Goal: Use online tool/utility: Utilize a website feature to perform a specific function

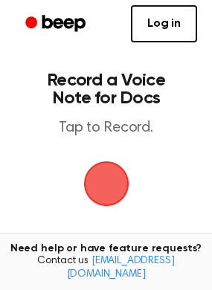
click at [103, 173] on span "button" at bounding box center [106, 183] width 72 height 72
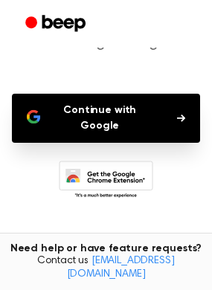
scroll to position [132, 0]
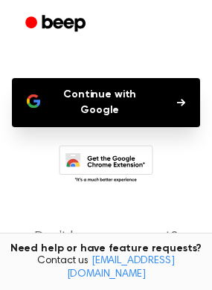
click at [115, 100] on button "Continue with Google" at bounding box center [106, 102] width 188 height 49
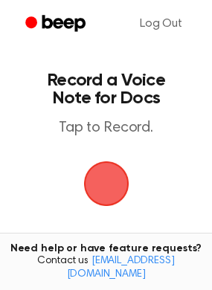
click at [110, 181] on span "button" at bounding box center [107, 184] width 54 height 54
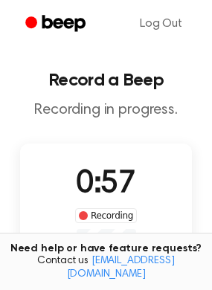
click at [114, 213] on div "Recording" at bounding box center [106, 215] width 62 height 15
click at [85, 217] on span at bounding box center [83, 215] width 9 height 9
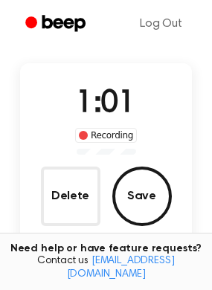
scroll to position [83, 0]
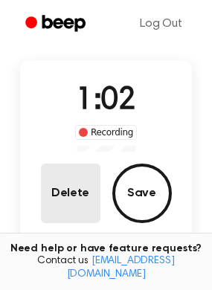
drag, startPoint x: 145, startPoint y: 188, endPoint x: 95, endPoint y: 189, distance: 49.8
click at [95, 188] on div "Delete Save" at bounding box center [106, 193] width 131 height 59
click at [95, 189] on button "Delete" at bounding box center [70, 193] width 59 height 59
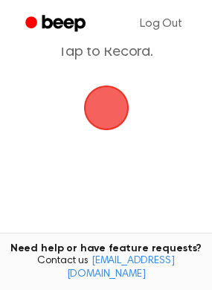
scroll to position [74, 0]
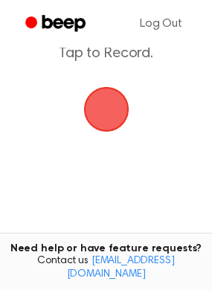
click at [119, 120] on span "button" at bounding box center [106, 109] width 48 height 48
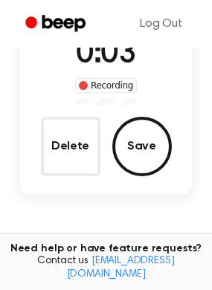
scroll to position [123, 0]
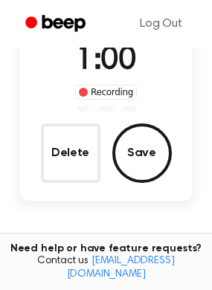
click at [119, 94] on div "Recording" at bounding box center [106, 92] width 62 height 15
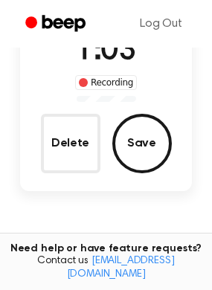
scroll to position [149, 0]
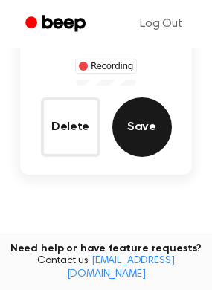
click at [155, 126] on button "Save" at bounding box center [141, 126] width 59 height 59
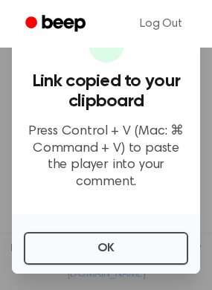
scroll to position [1, 0]
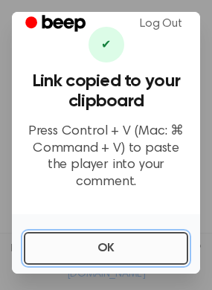
click at [97, 241] on button "OK" at bounding box center [106, 248] width 164 height 33
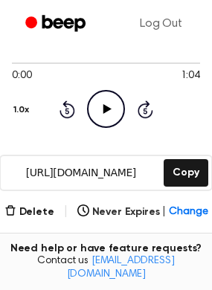
scroll to position [134, 0]
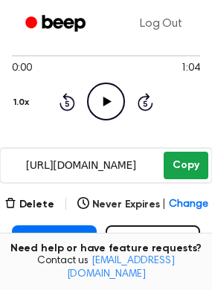
click at [190, 166] on button "Copy" at bounding box center [186, 165] width 44 height 27
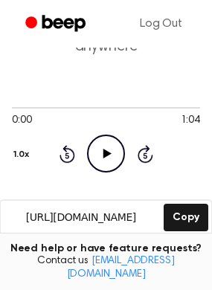
scroll to position [46, 0]
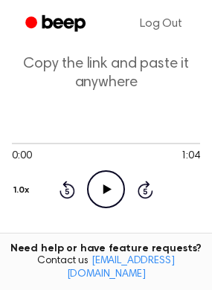
click at [103, 181] on icon "Play Audio" at bounding box center [106, 189] width 38 height 38
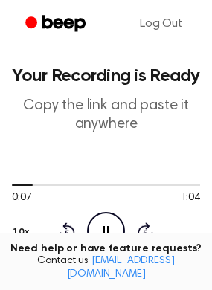
scroll to position [0, 0]
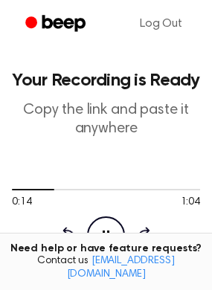
click at [103, 231] on icon at bounding box center [106, 235] width 7 height 10
